Goal: Navigation & Orientation: Go to known website

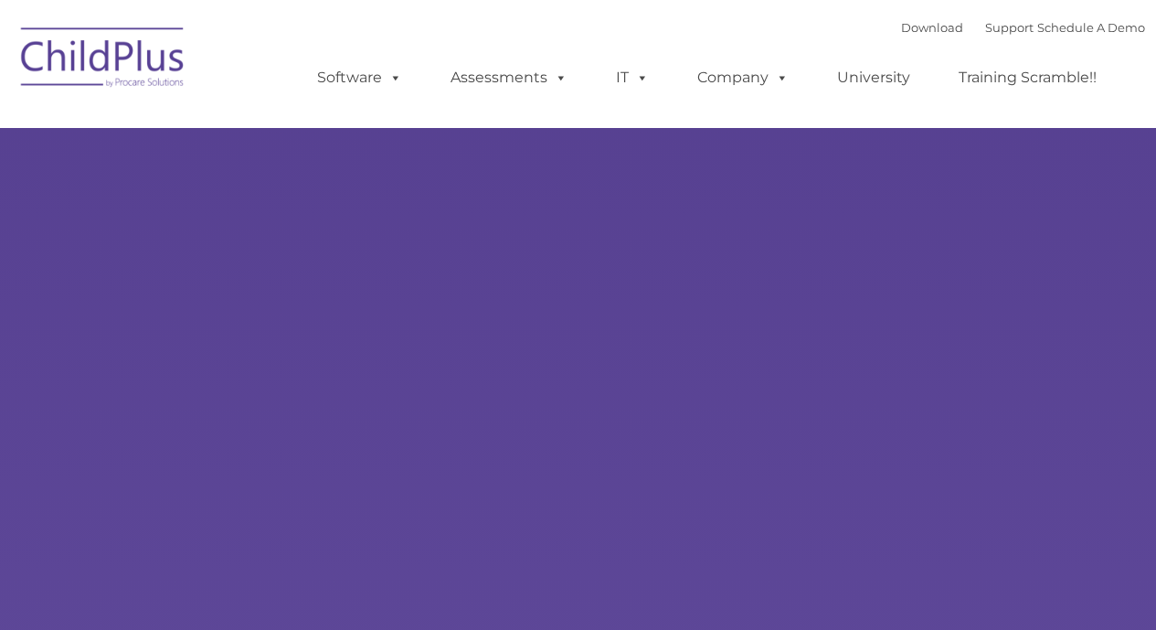
type input ""
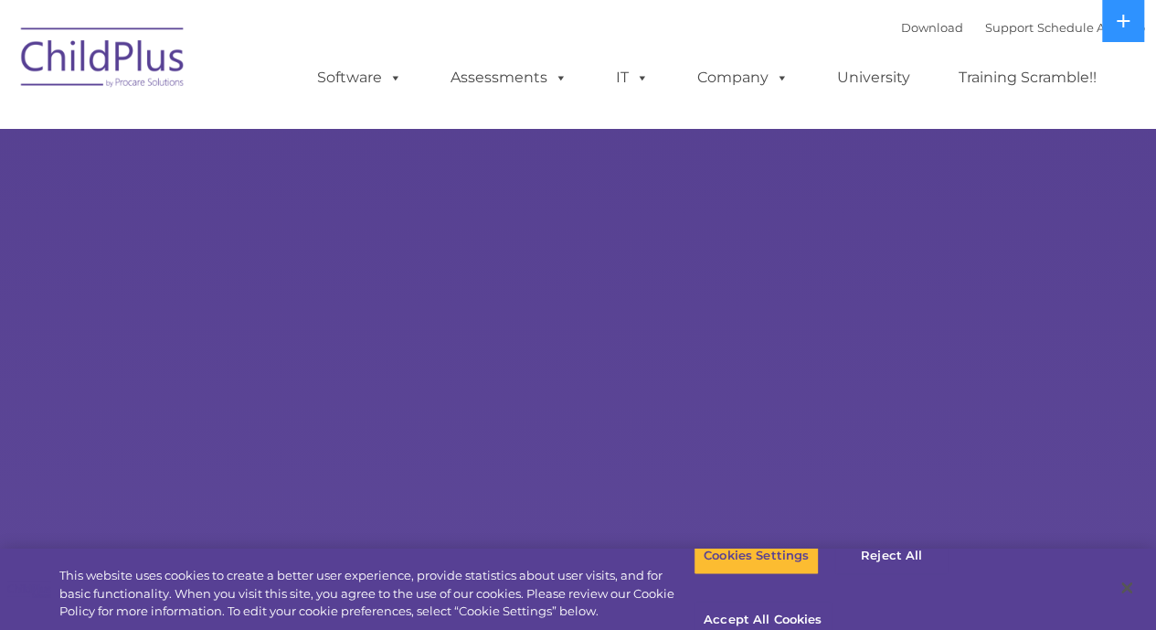
select select "MEDIUM"
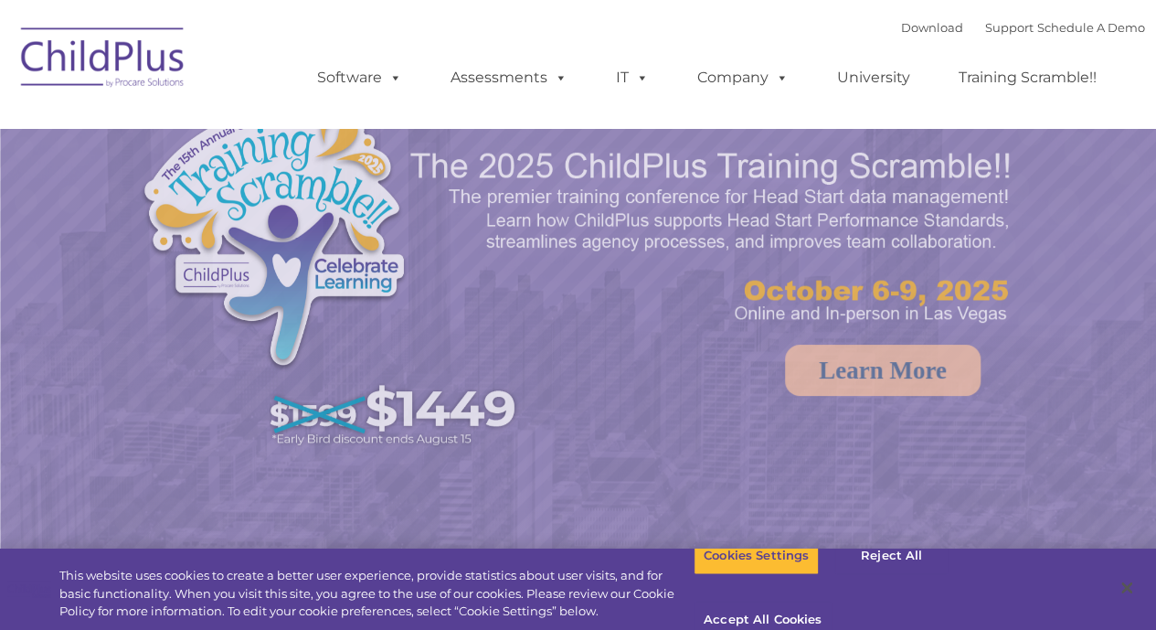
select select "MEDIUM"
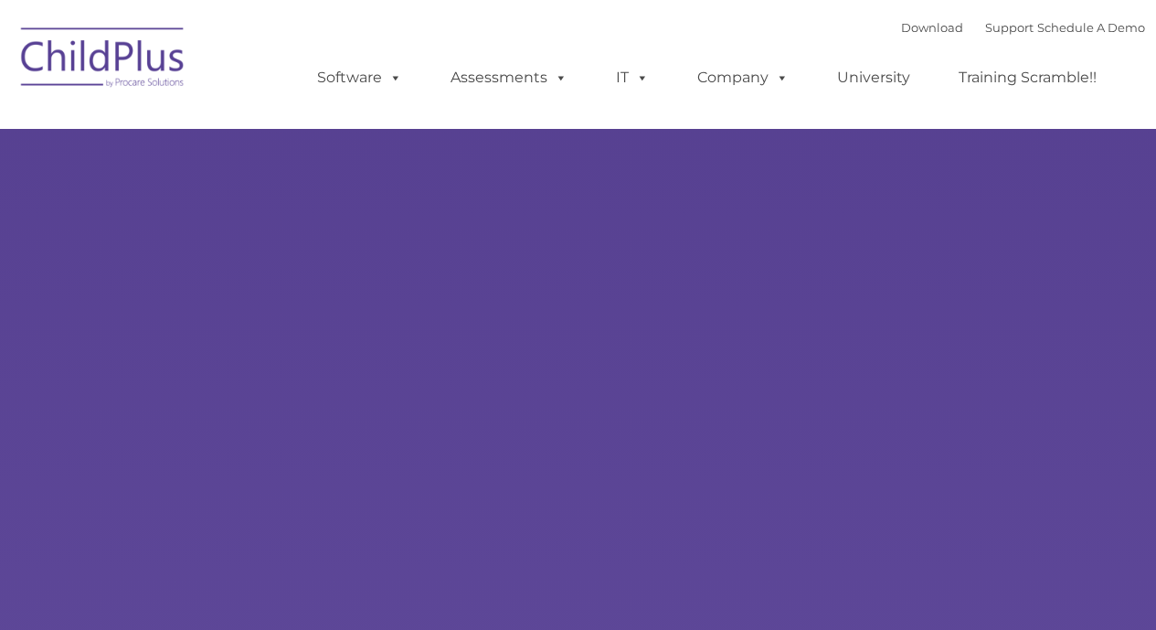
type input ""
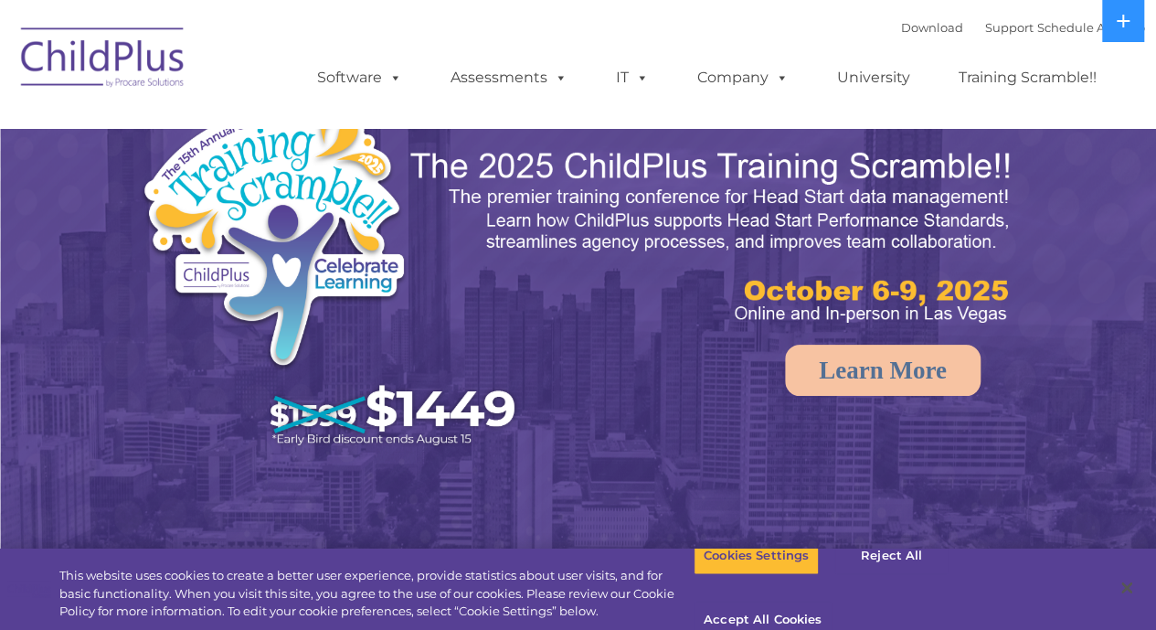
select select "MEDIUM"
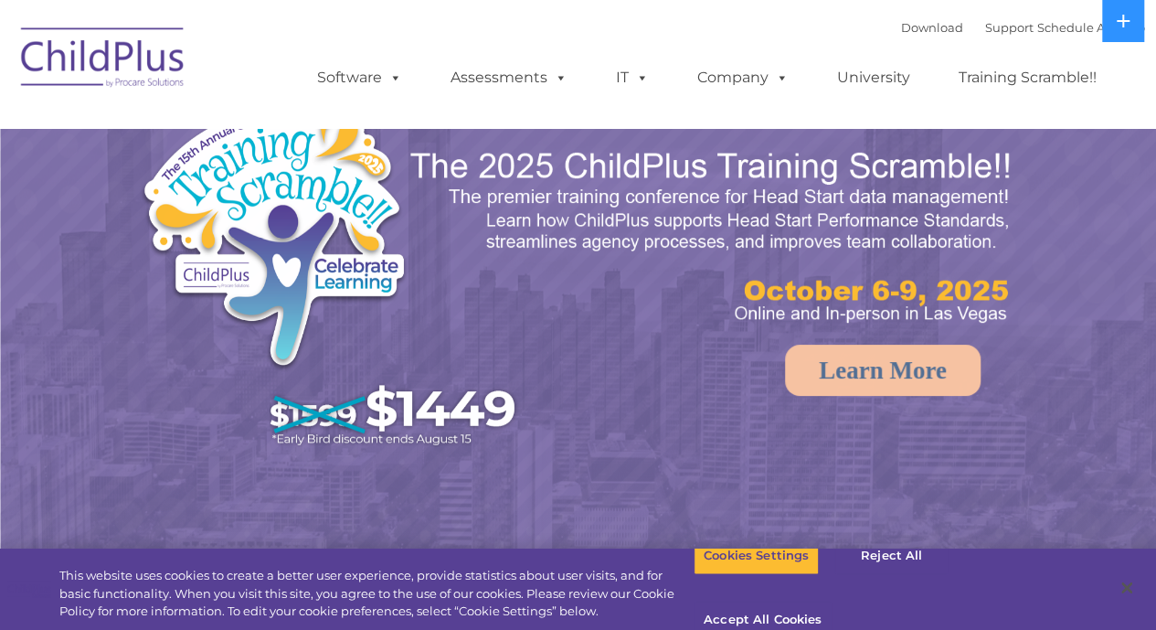
select select "MEDIUM"
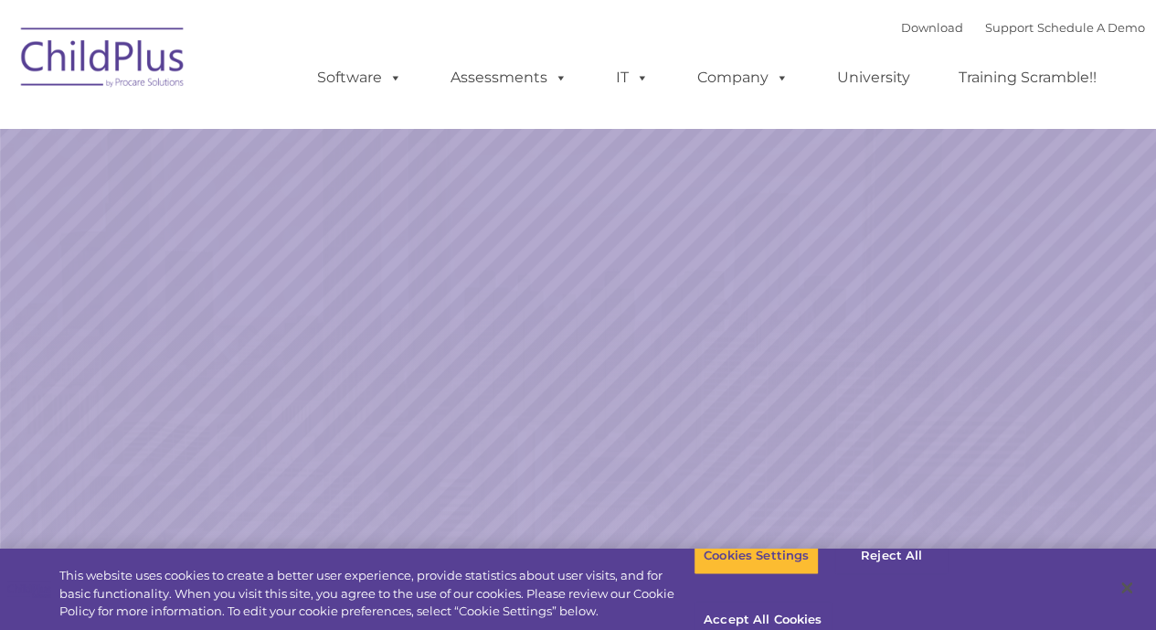
select select "MEDIUM"
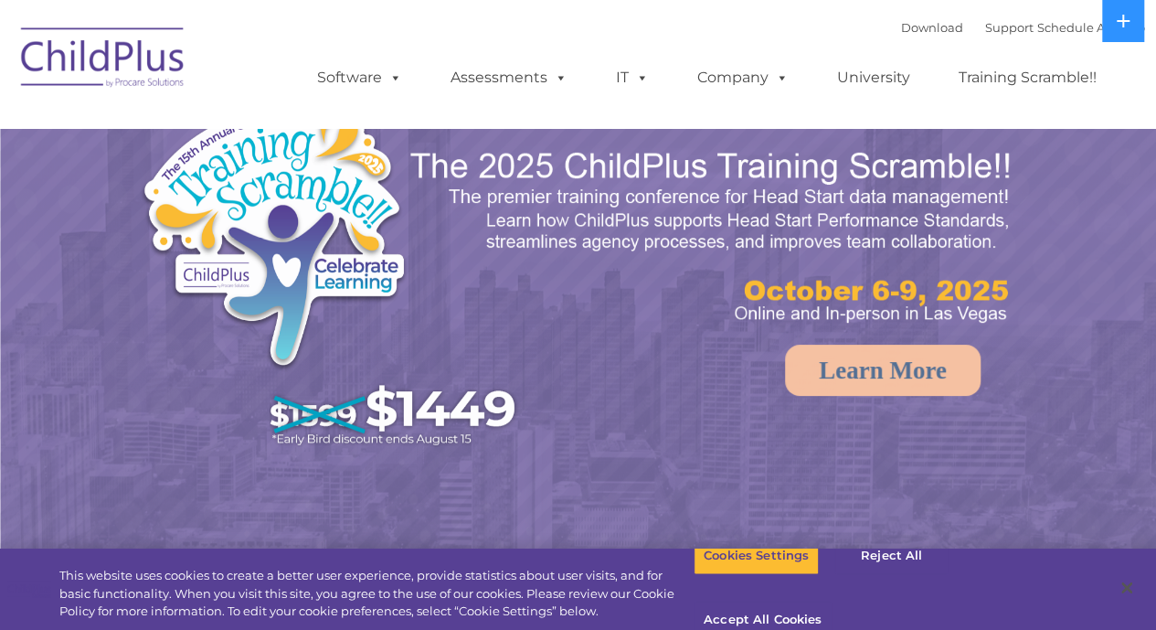
select select "MEDIUM"
